Goal: Task Accomplishment & Management: Complete application form

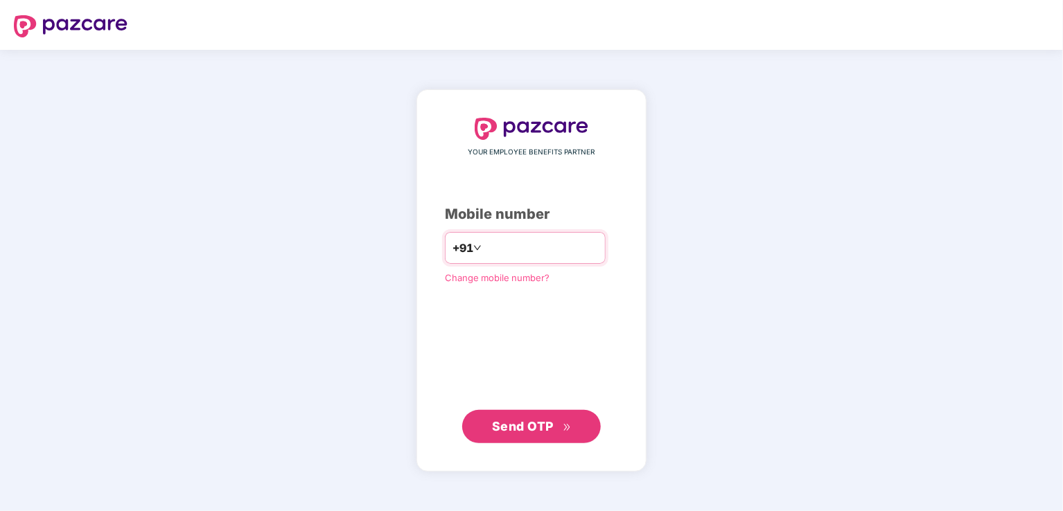
type input "*"
type input "**********"
click at [511, 439] on button "Send OTP" at bounding box center [531, 426] width 139 height 33
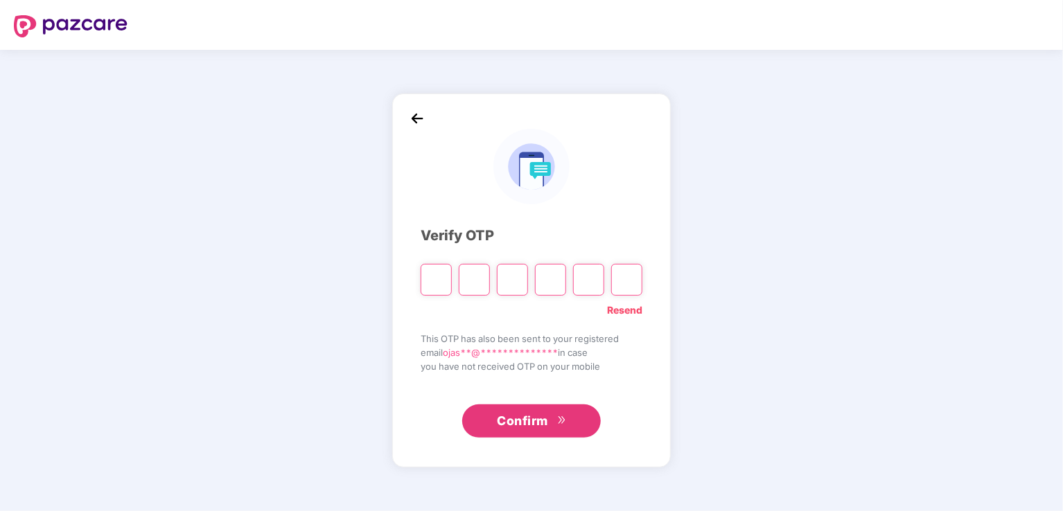
type input "*"
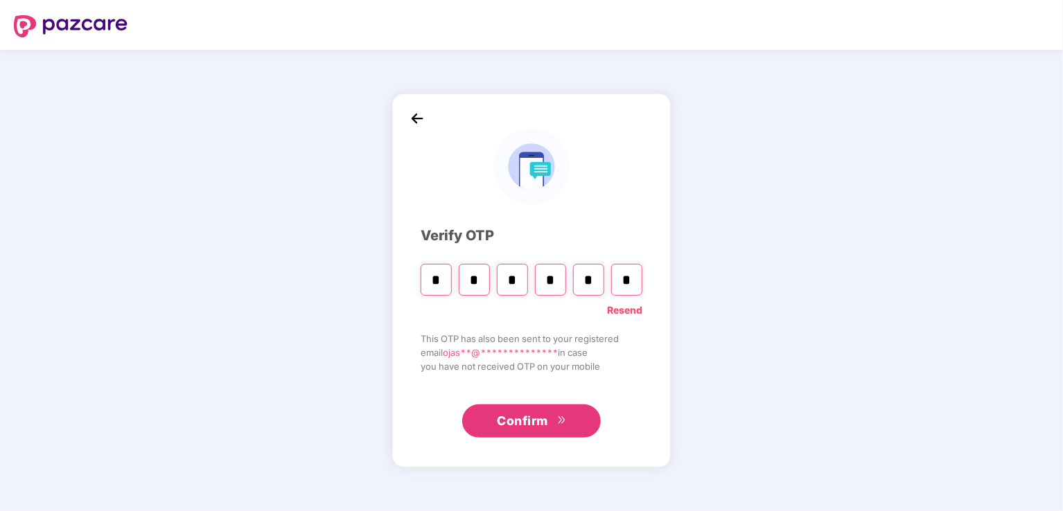
type input "*"
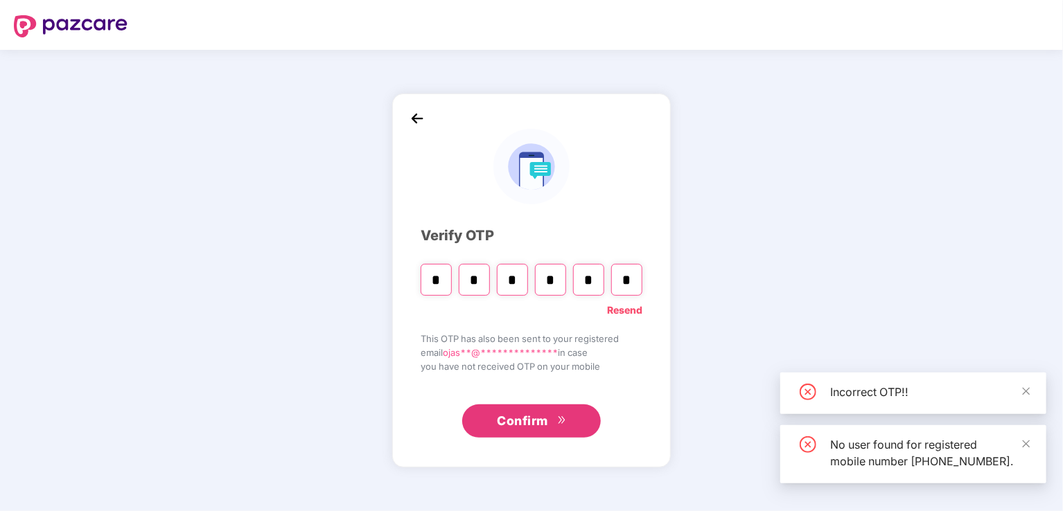
click at [555, 425] on button "Confirm" at bounding box center [531, 421] width 139 height 33
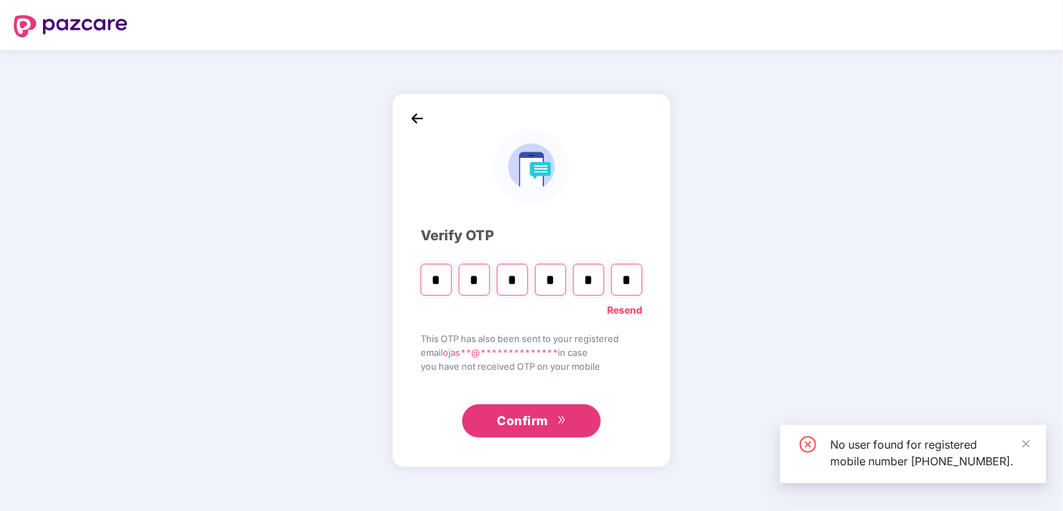
click at [488, 281] on input "*" at bounding box center [474, 280] width 31 height 32
type input "*"
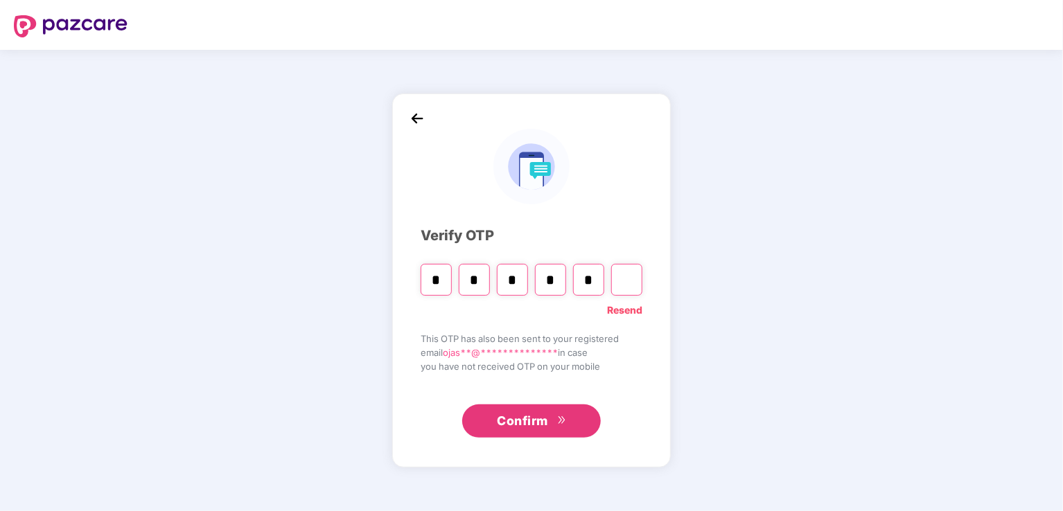
type input "*"
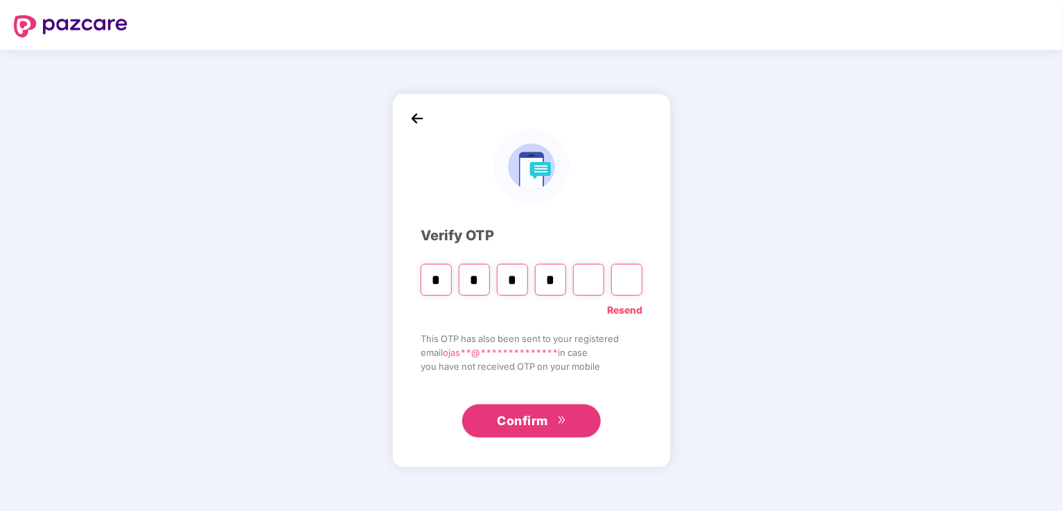
type input "*"
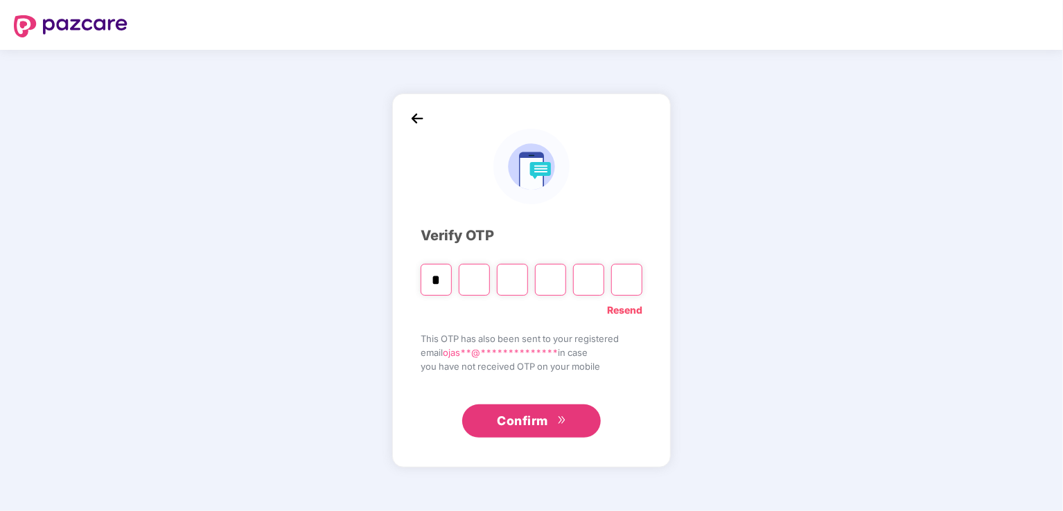
type input "*"
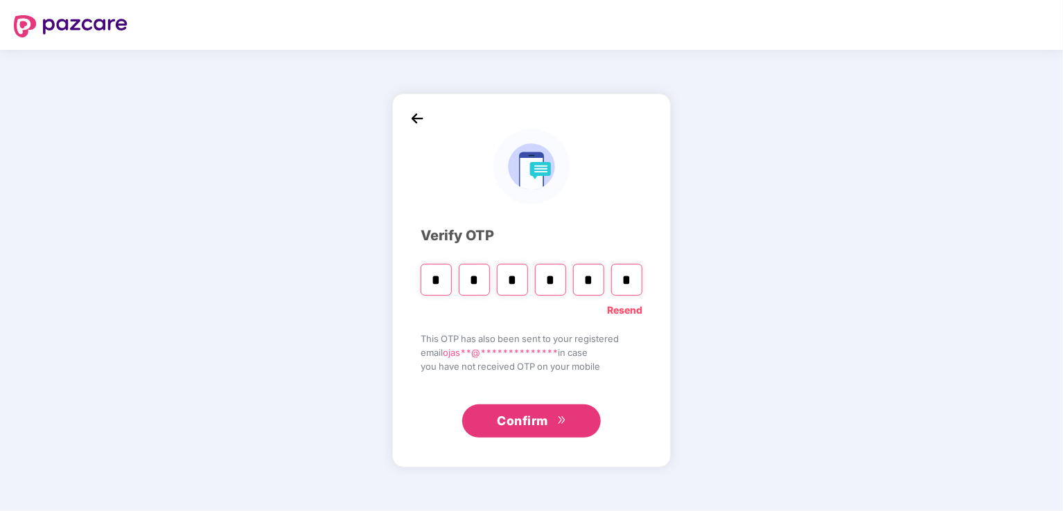
type input "*"
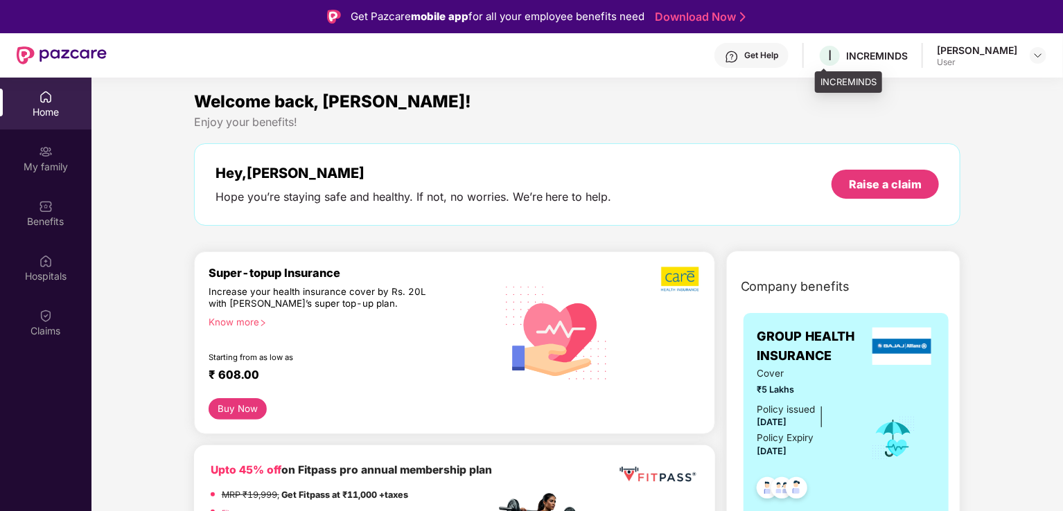
click at [881, 56] on div "INCREMINDS" at bounding box center [877, 55] width 62 height 13
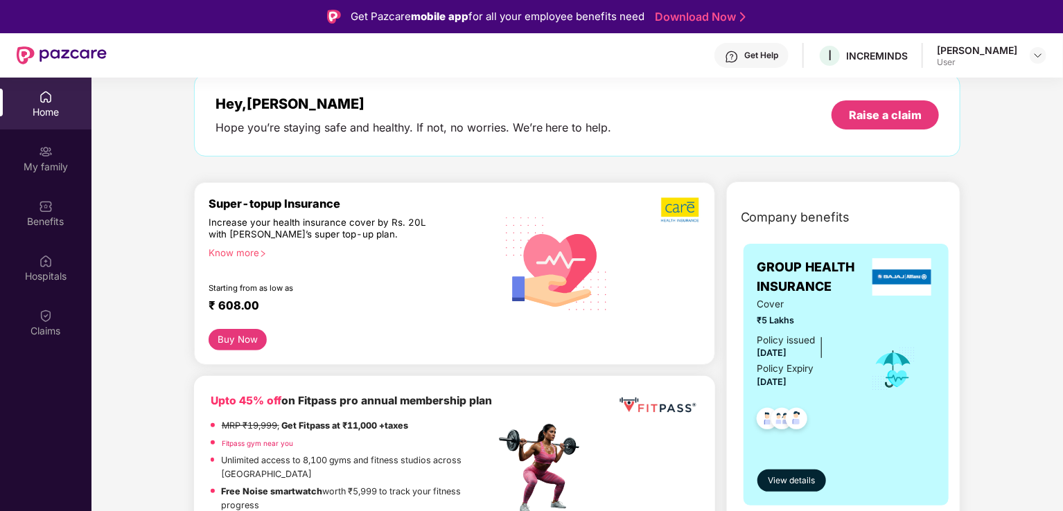
click at [812, 375] on div "Policy Expiry [DATE]" at bounding box center [785, 376] width 57 height 29
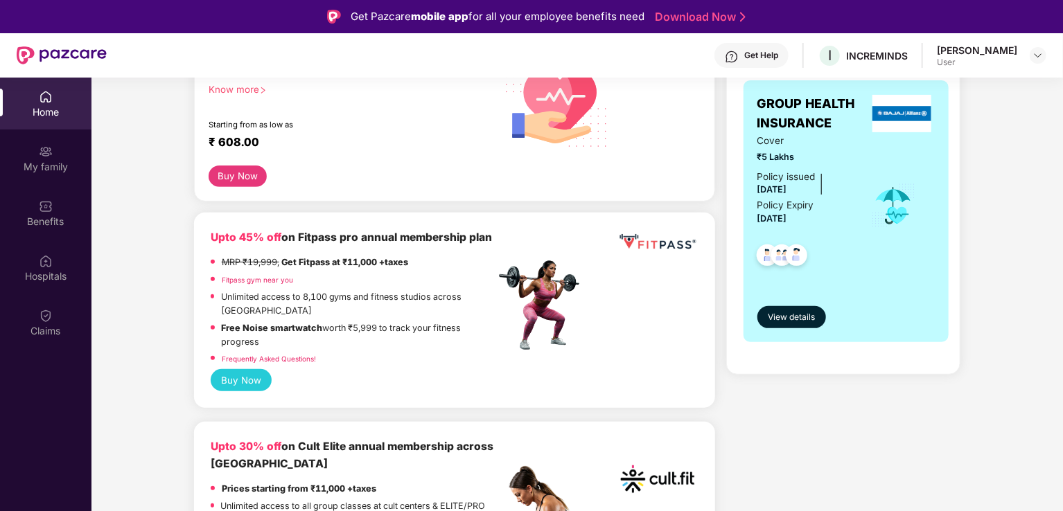
scroll to position [139, 0]
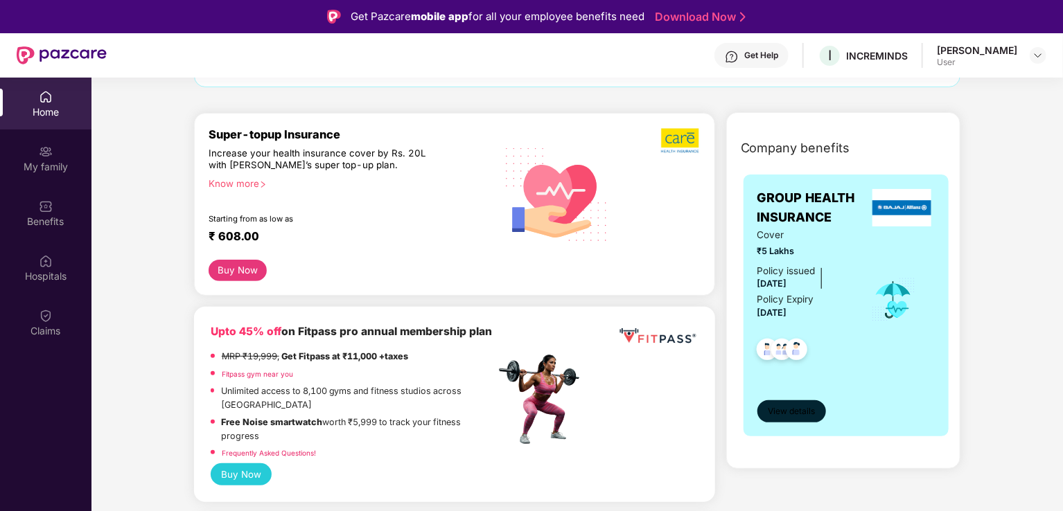
click at [802, 408] on span "View details" at bounding box center [791, 411] width 47 height 13
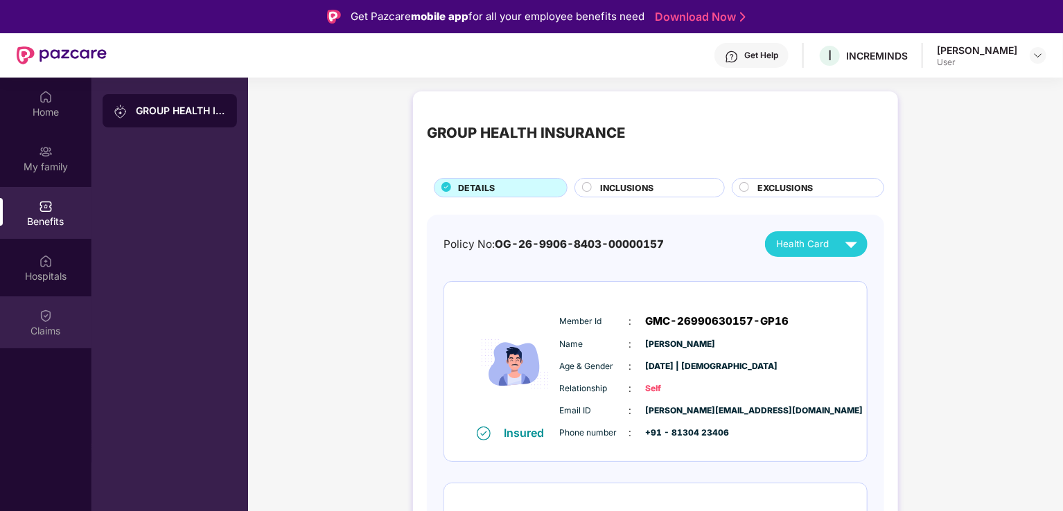
click at [72, 308] on div "Claims" at bounding box center [45, 323] width 91 height 52
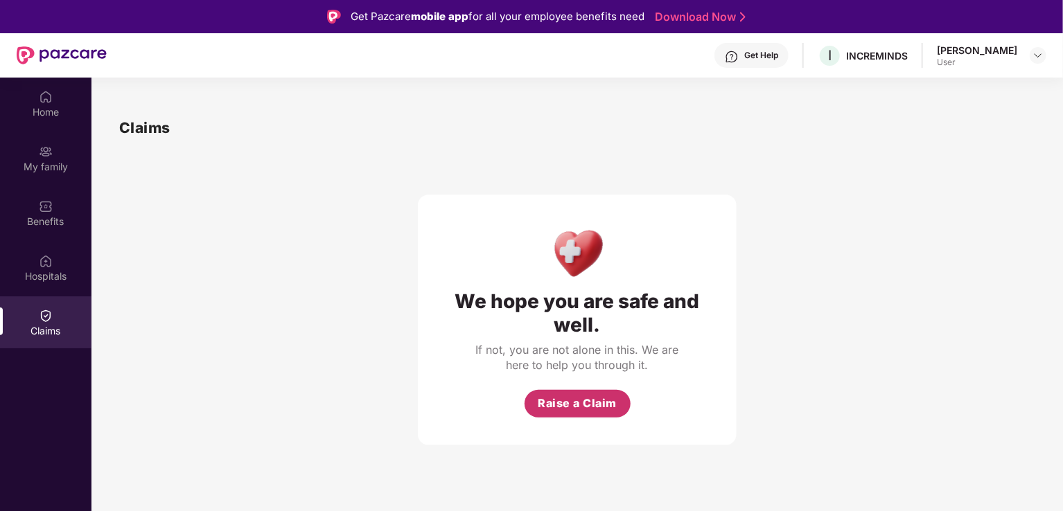
click at [581, 391] on button "Raise a Claim" at bounding box center [577, 404] width 106 height 28
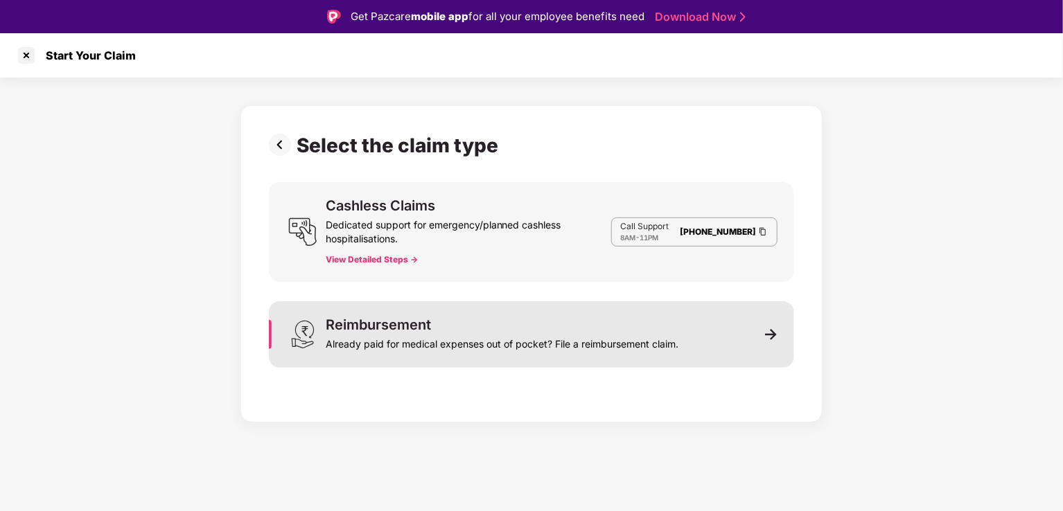
click at [678, 339] on div "Already paid for medical expenses out of pocket? File a reimbursement claim." at bounding box center [502, 341] width 353 height 19
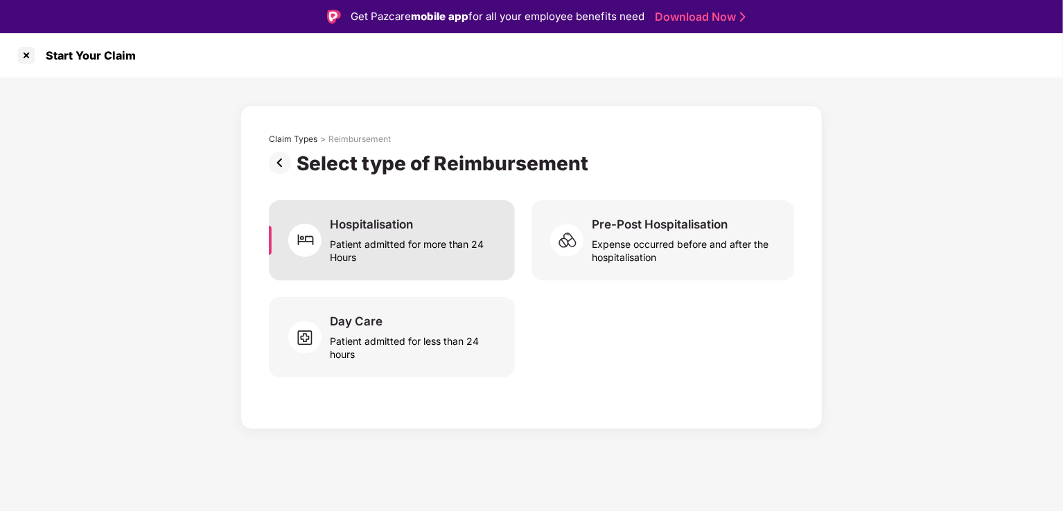
click at [454, 260] on div "Patient admitted for more than 24 Hours" at bounding box center [414, 248] width 168 height 32
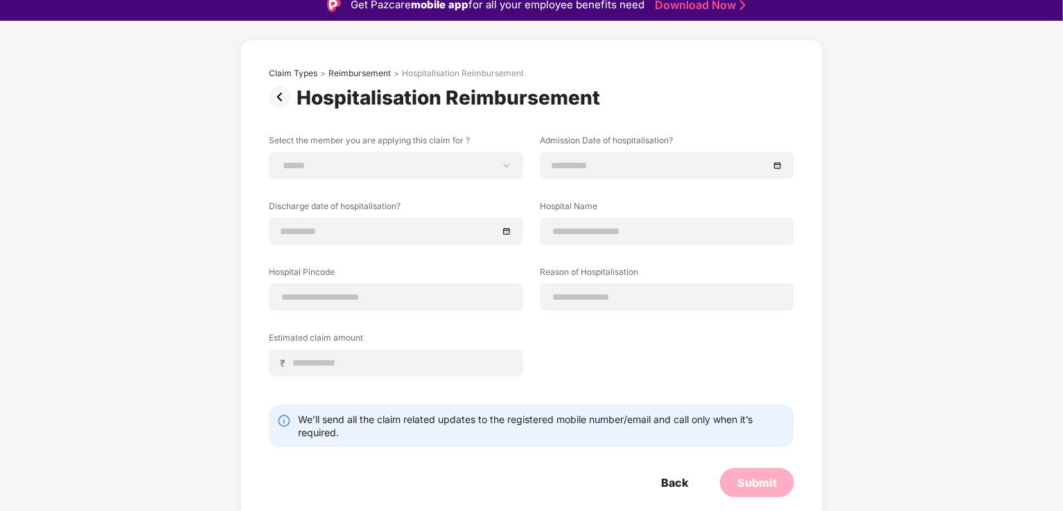
scroll to position [33, 0]
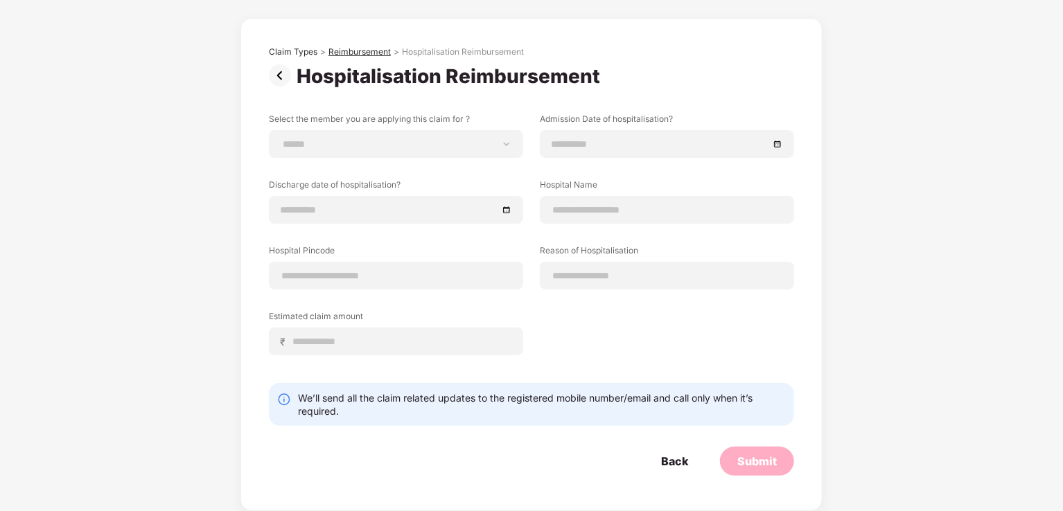
click at [357, 50] on div "Reimbursement" at bounding box center [359, 51] width 62 height 11
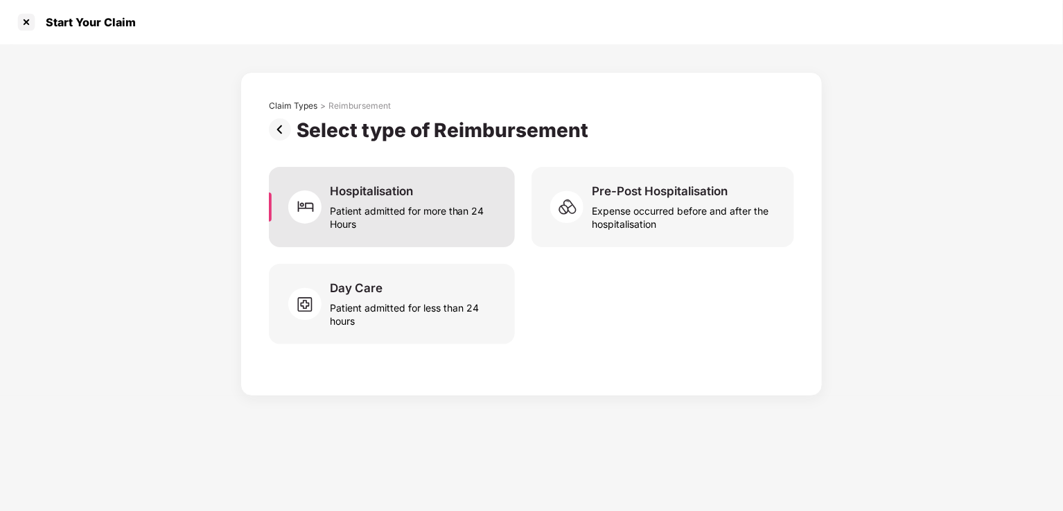
click at [452, 211] on div "Patient admitted for more than 24 Hours" at bounding box center [414, 215] width 168 height 32
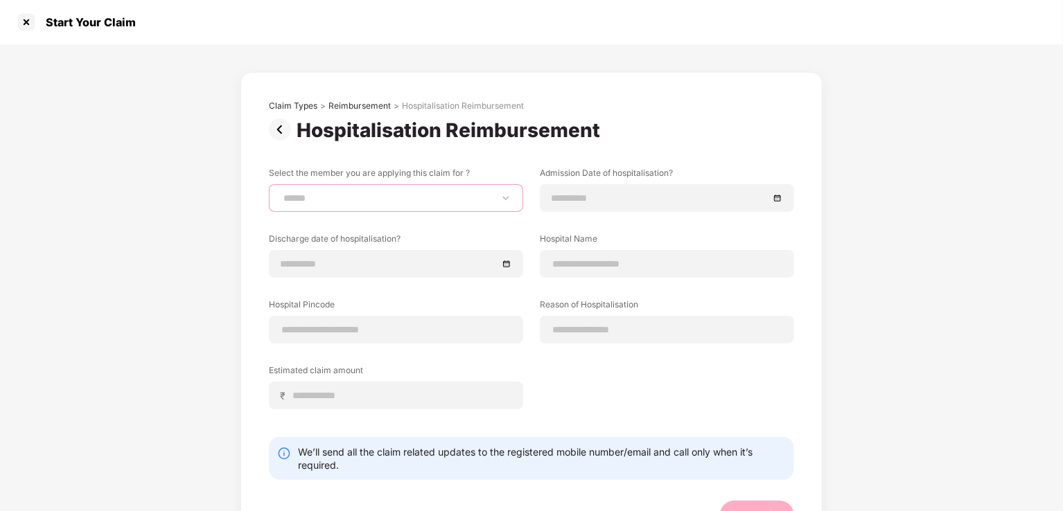
click at [367, 193] on select "**********" at bounding box center [396, 198] width 231 height 11
select select "**********"
click at [281, 193] on select "**********" at bounding box center [396, 198] width 231 height 11
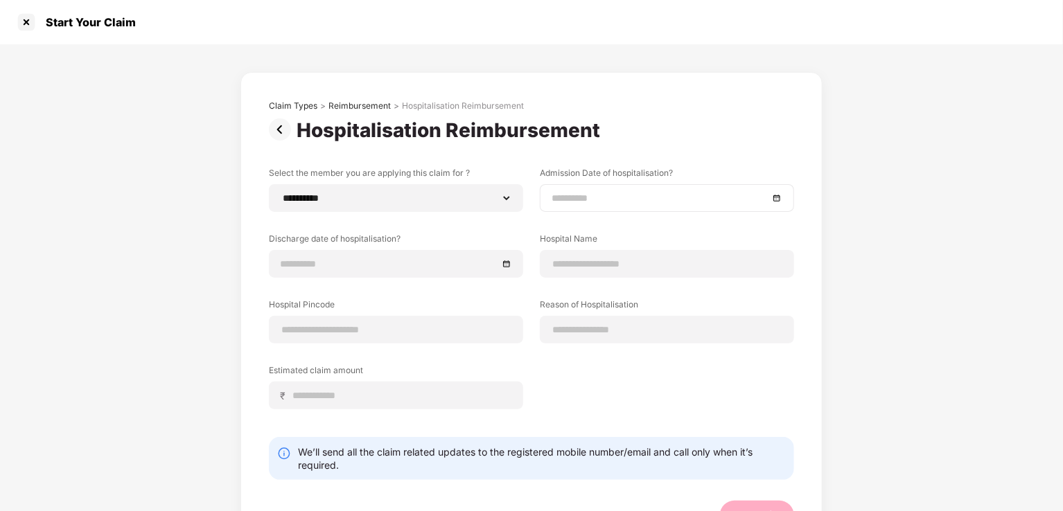
click at [698, 209] on div at bounding box center [667, 198] width 254 height 28
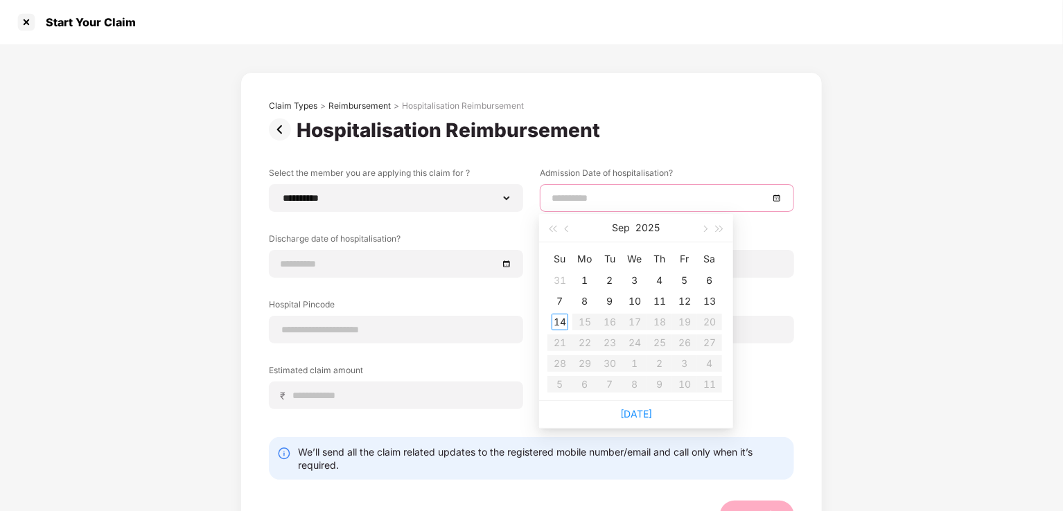
click at [696, 204] on input at bounding box center [659, 198] width 217 height 15
type input "**********"
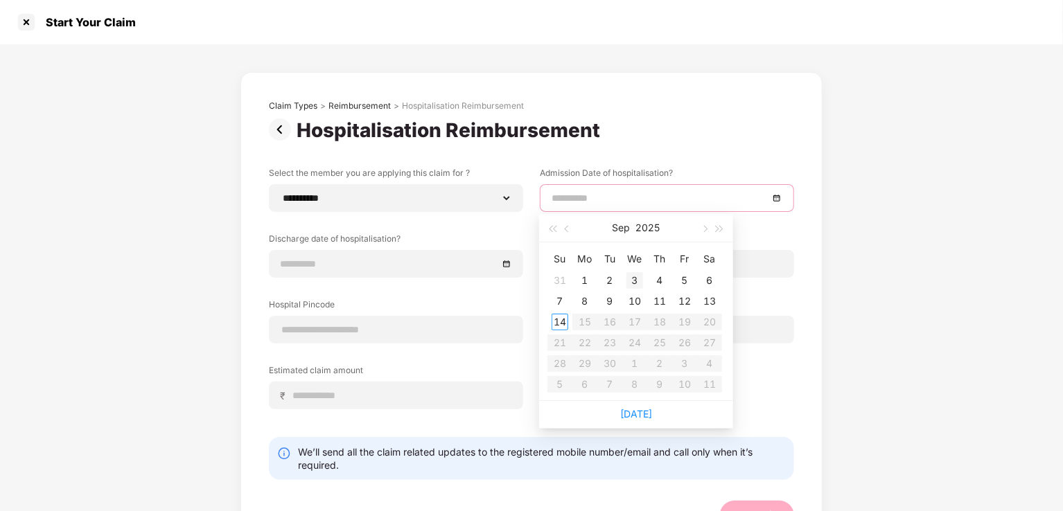
type input "**********"
click at [565, 227] on button "button" at bounding box center [567, 228] width 15 height 28
type input "**********"
click at [662, 322] on div "17" at bounding box center [659, 322] width 17 height 17
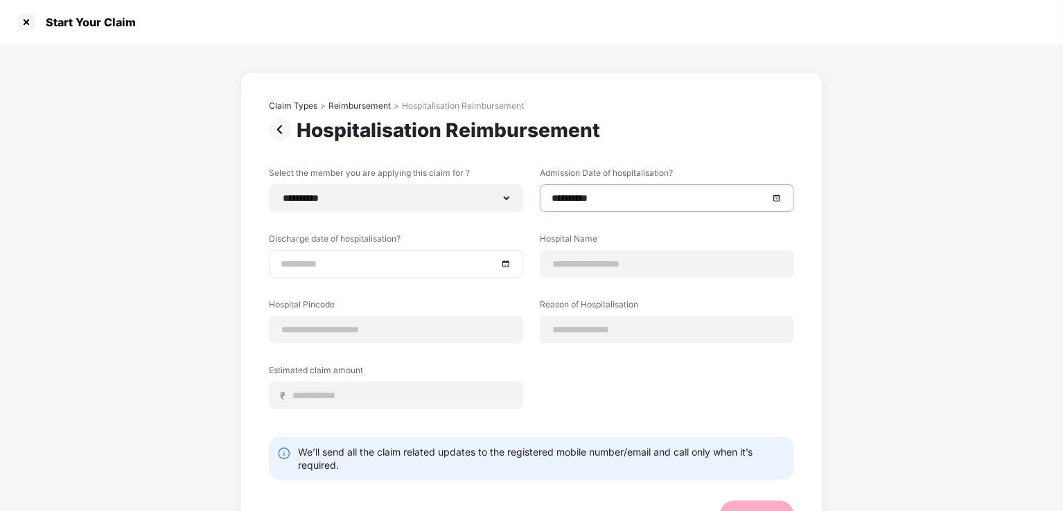
click at [390, 258] on input at bounding box center [389, 263] width 217 height 15
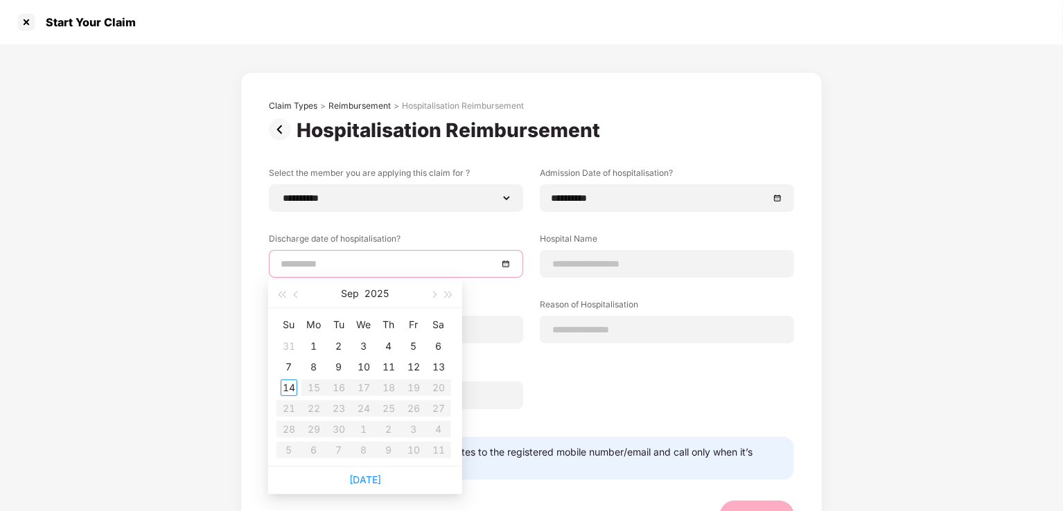
type input "**********"
click at [291, 290] on button "button" at bounding box center [296, 294] width 15 height 28
type input "**********"
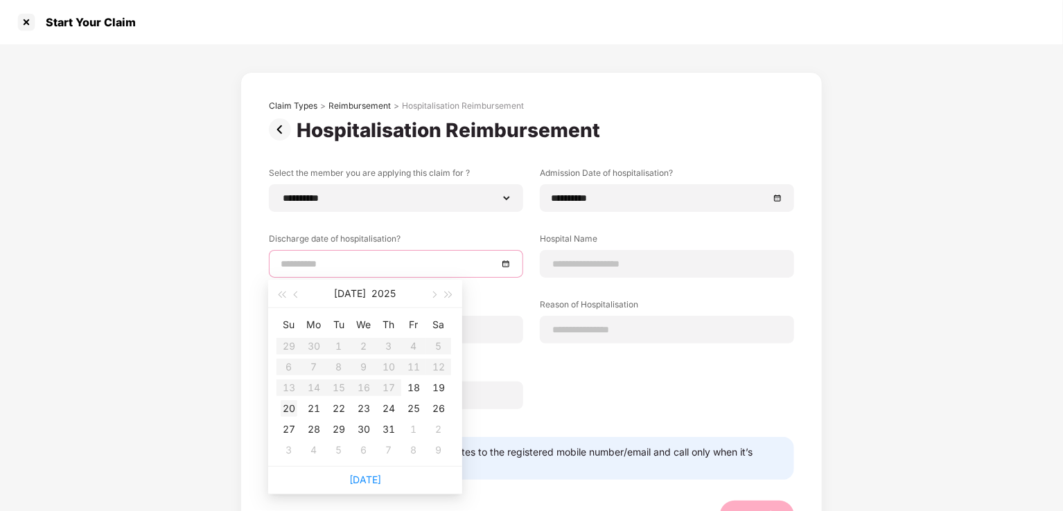
type input "**********"
click at [288, 406] on div "20" at bounding box center [289, 408] width 17 height 17
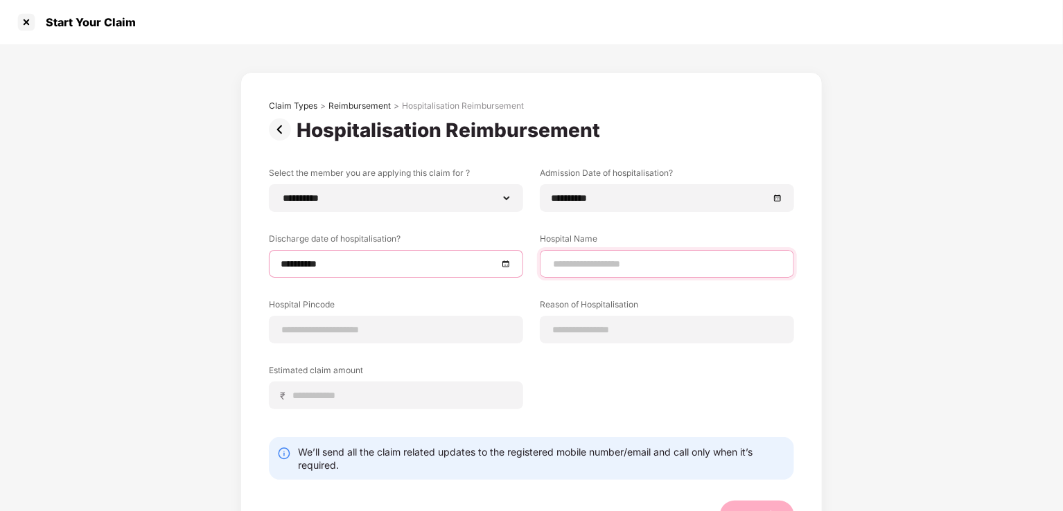
click at [657, 260] on input at bounding box center [666, 264] width 231 height 15
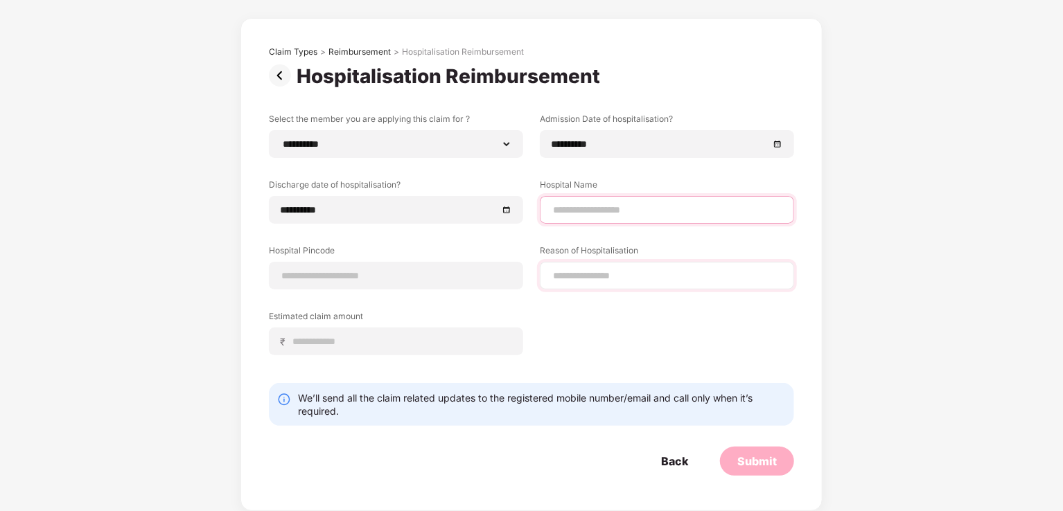
type input "*"
click at [609, 212] on input "*" at bounding box center [666, 210] width 231 height 15
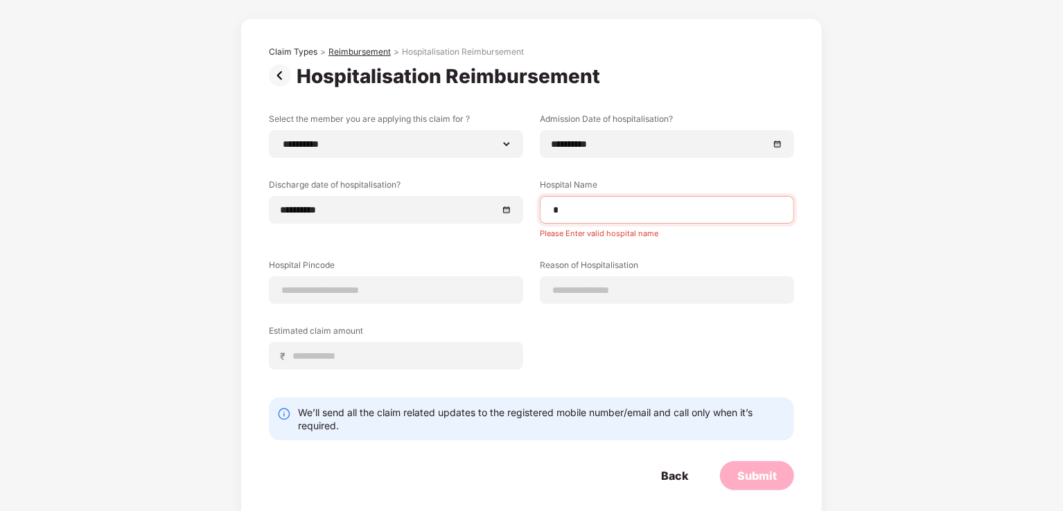
click at [343, 47] on div "Reimbursement" at bounding box center [359, 51] width 62 height 11
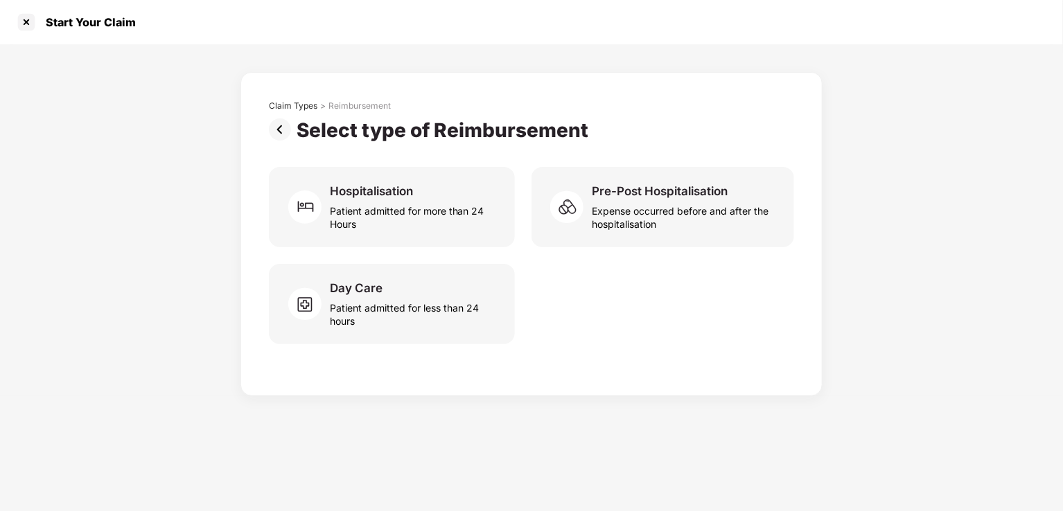
click at [294, 114] on div "Claim Types > Reimbursement" at bounding box center [531, 109] width 525 height 18
click at [290, 109] on div "Claim Types" at bounding box center [293, 105] width 48 height 11
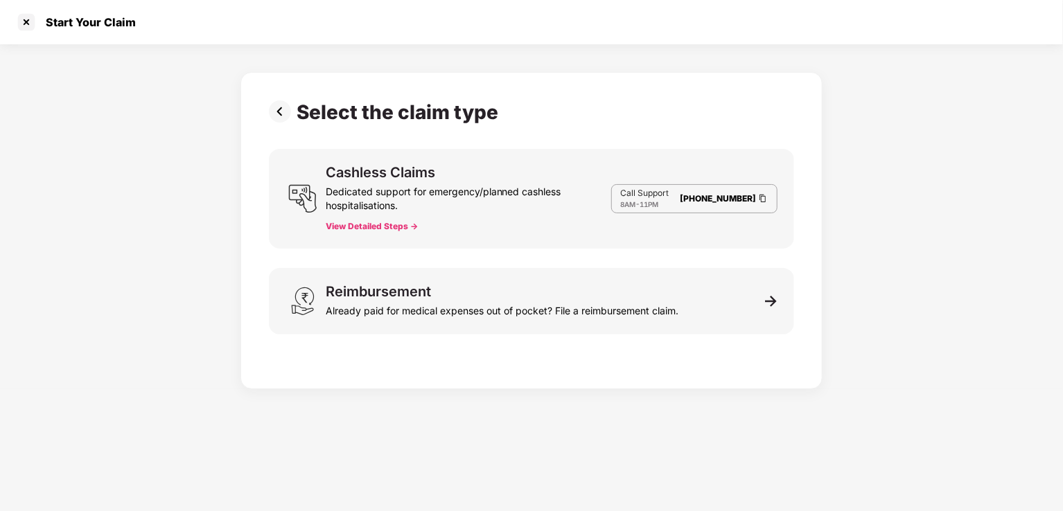
click at [274, 112] on img at bounding box center [283, 111] width 28 height 22
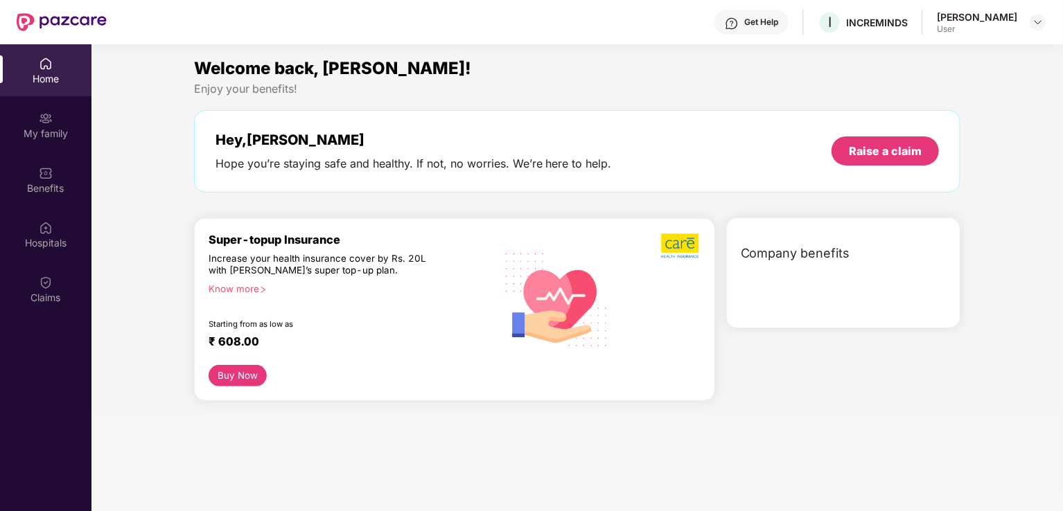
scroll to position [78, 0]
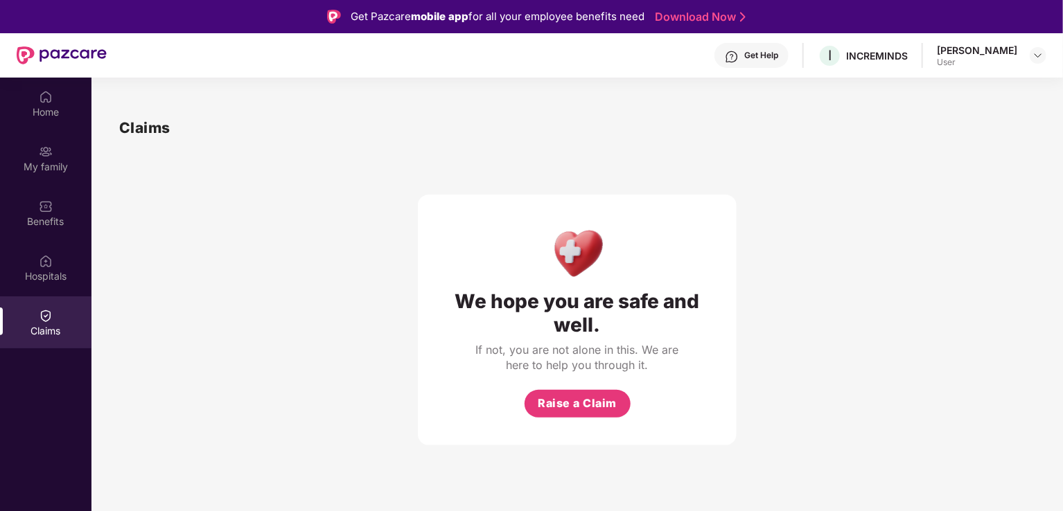
click at [1000, 60] on div "User" at bounding box center [977, 62] width 80 height 11
click at [1025, 55] on div "[PERSON_NAME] User" at bounding box center [991, 56] width 109 height 24
click at [1041, 57] on img at bounding box center [1037, 55] width 11 height 11
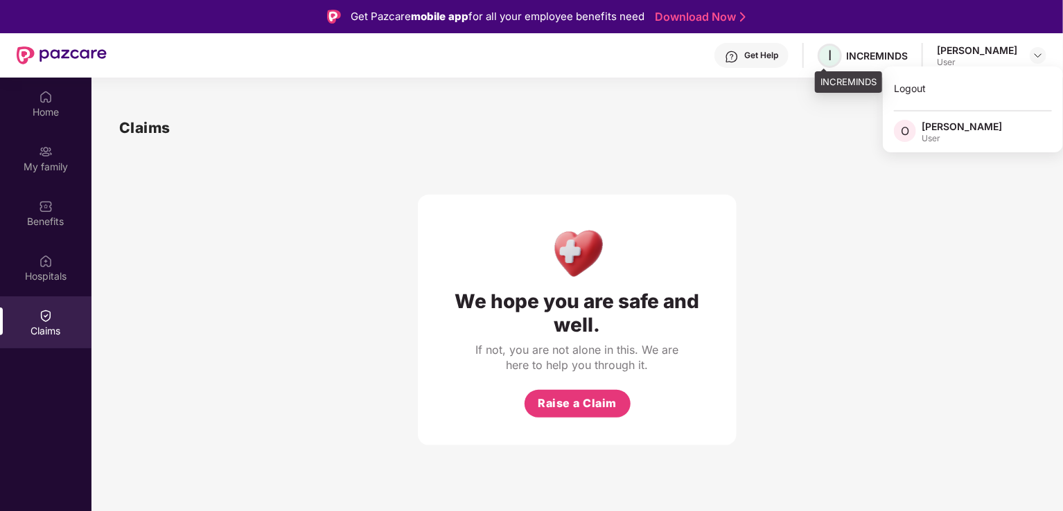
click at [838, 53] on span "I" at bounding box center [829, 56] width 24 height 24
click at [822, 55] on span "I" at bounding box center [829, 56] width 24 height 24
click at [856, 56] on div "INCREMINDS" at bounding box center [877, 55] width 62 height 13
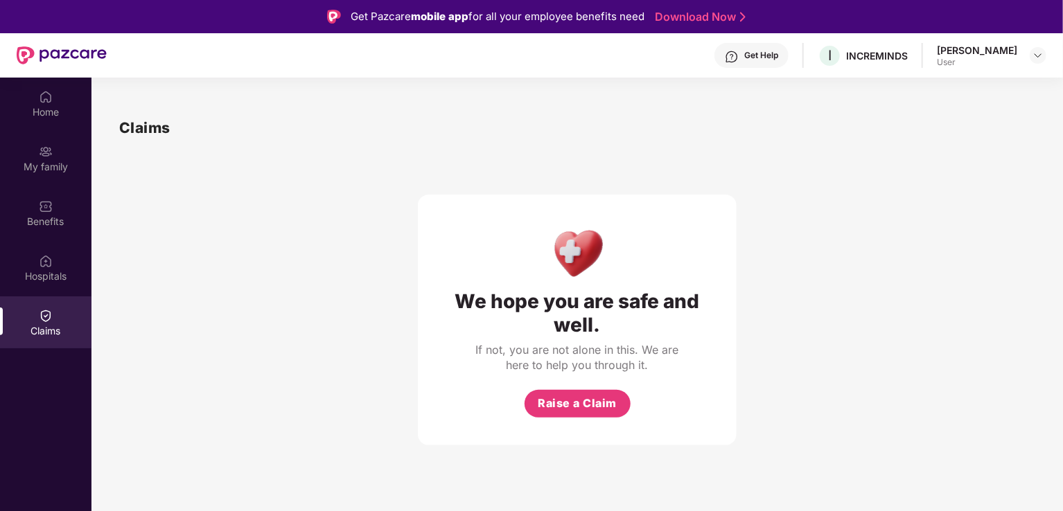
click at [725, 55] on img at bounding box center [732, 57] width 14 height 14
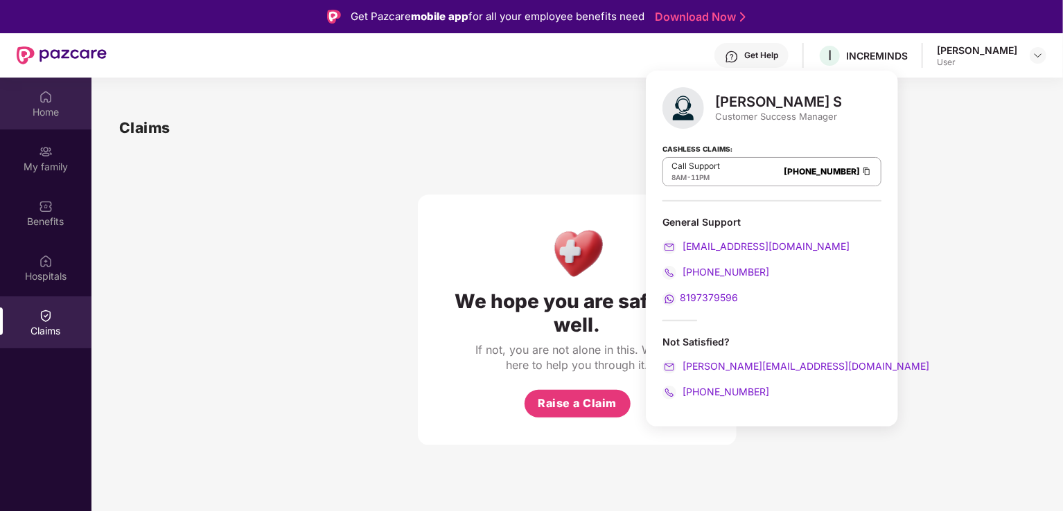
click at [53, 100] on div "Home" at bounding box center [45, 104] width 91 height 52
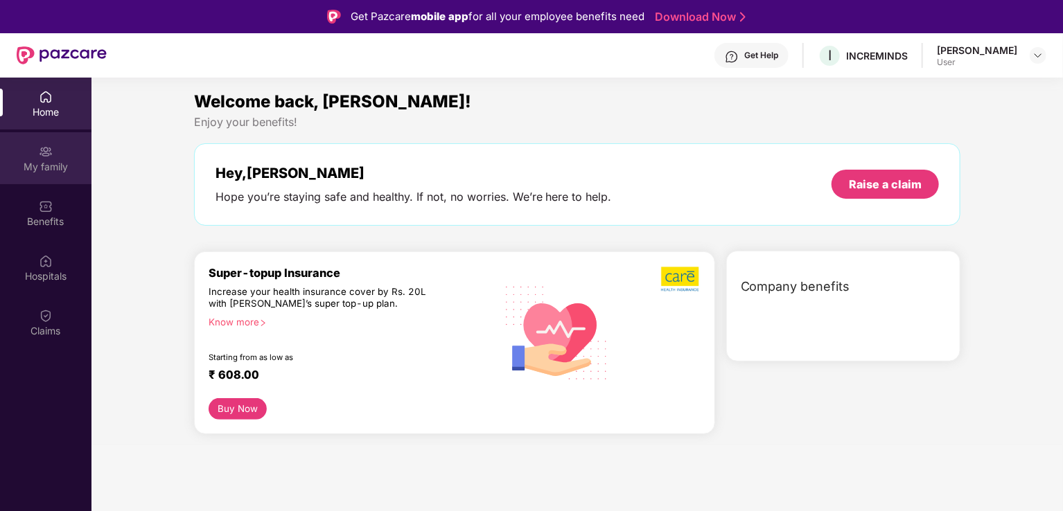
click at [50, 160] on div "My family" at bounding box center [45, 167] width 91 height 14
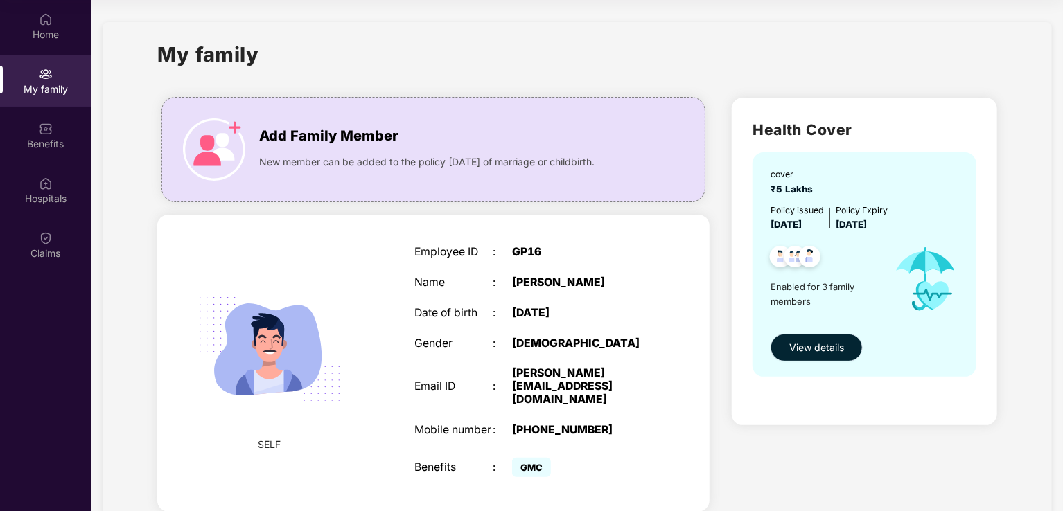
click at [794, 346] on span "View details" at bounding box center [816, 347] width 55 height 15
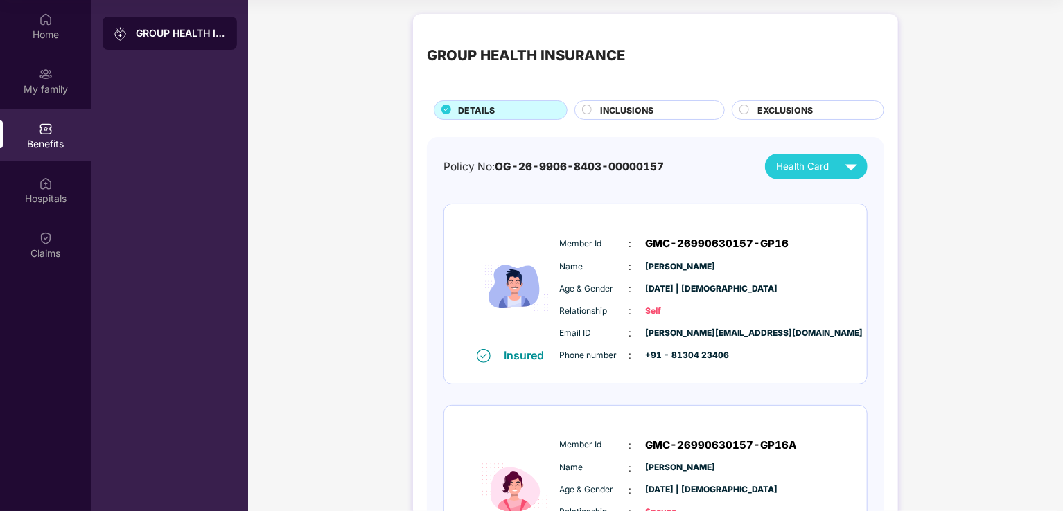
click at [610, 119] on div "INCLUSIONS" at bounding box center [655, 111] width 124 height 15
